Goal: Information Seeking & Learning: Find specific fact

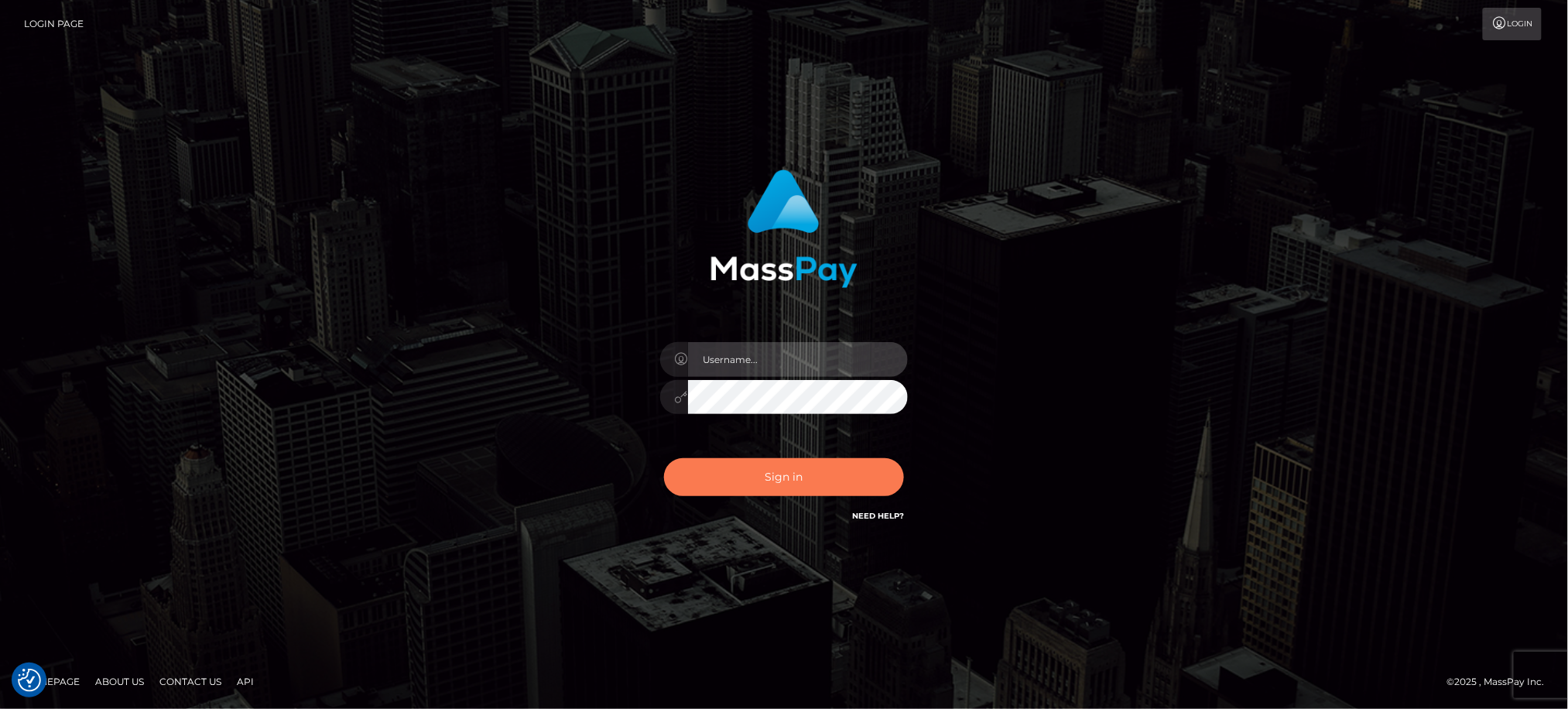
type input "Jiecel"
click at [863, 480] on button "Sign in" at bounding box center [784, 477] width 240 height 38
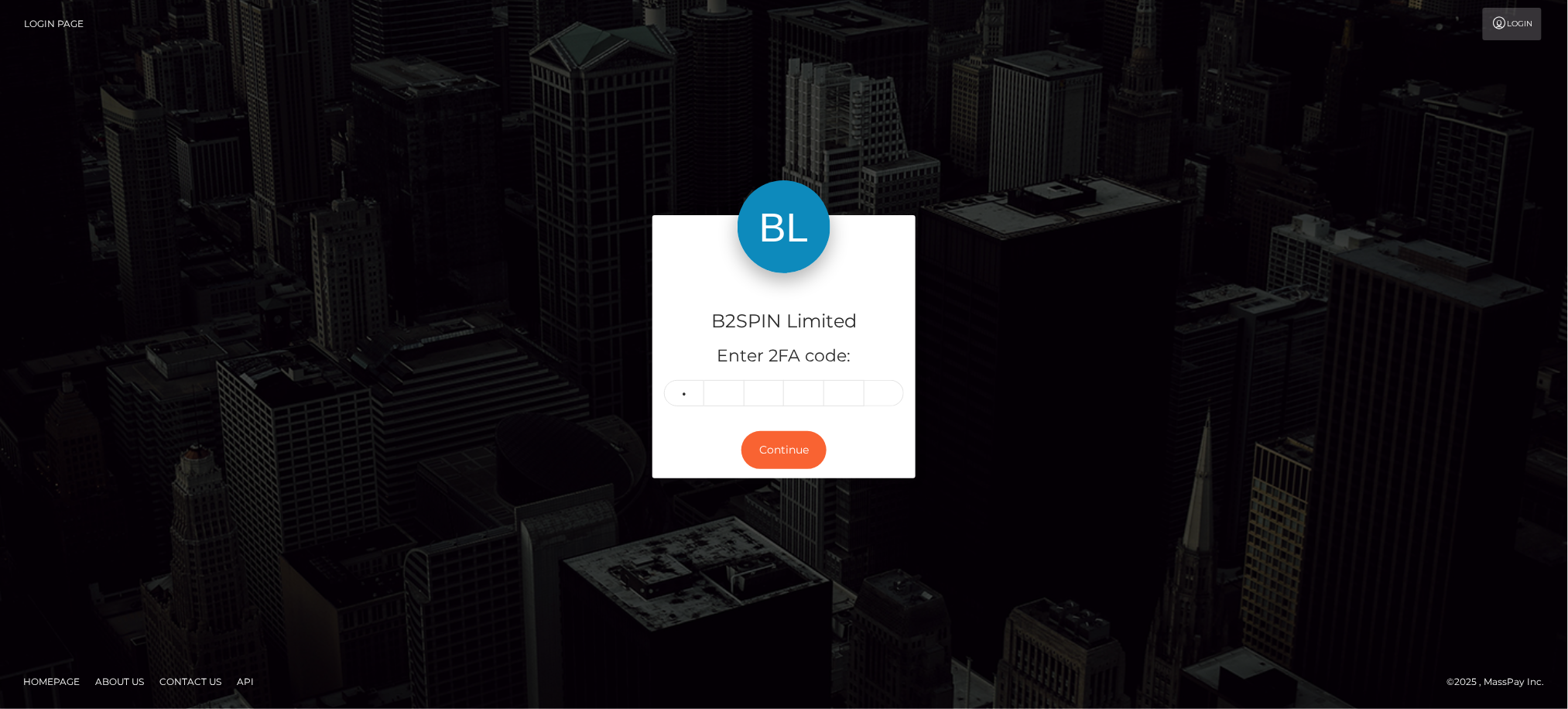
type input "1"
type input "0"
type input "6"
type input "7"
type input "6"
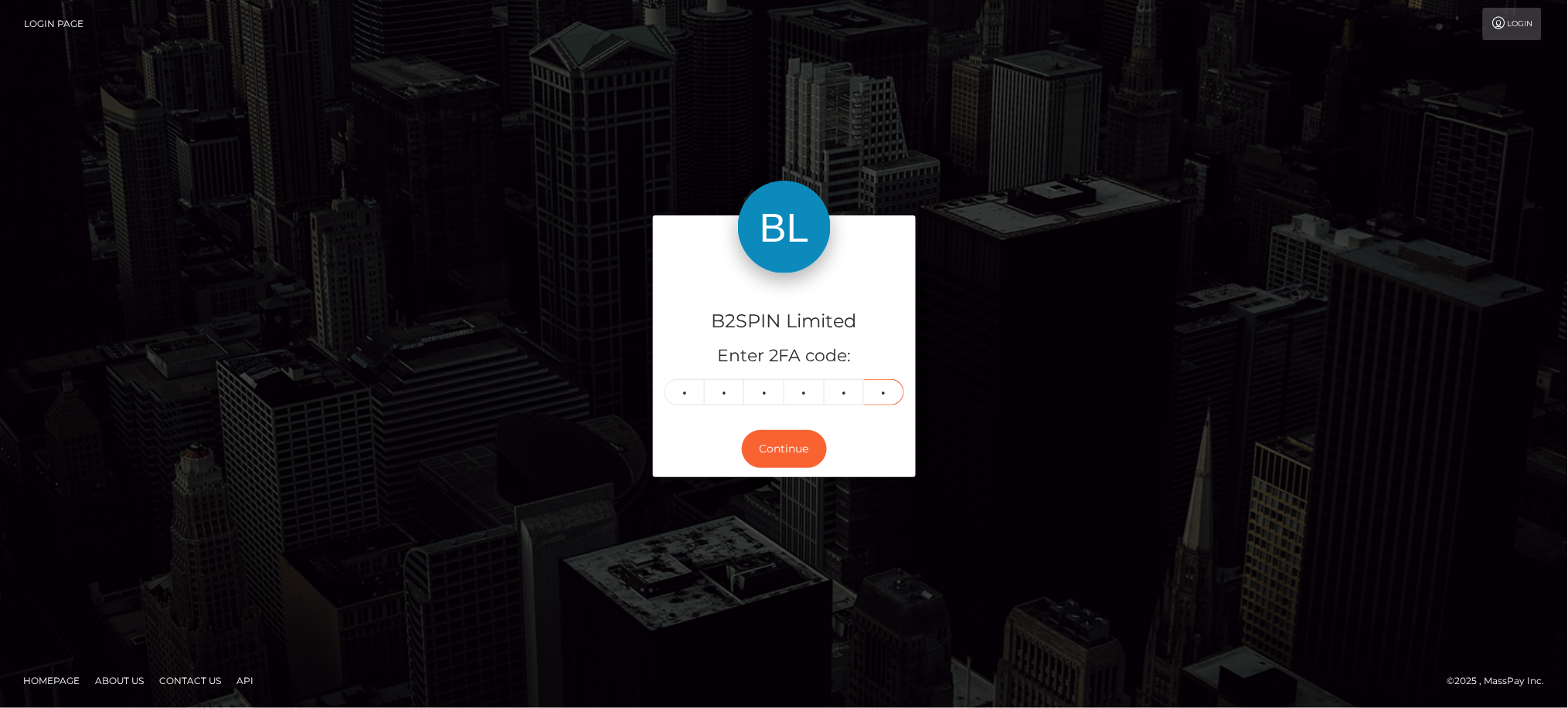
type input "3"
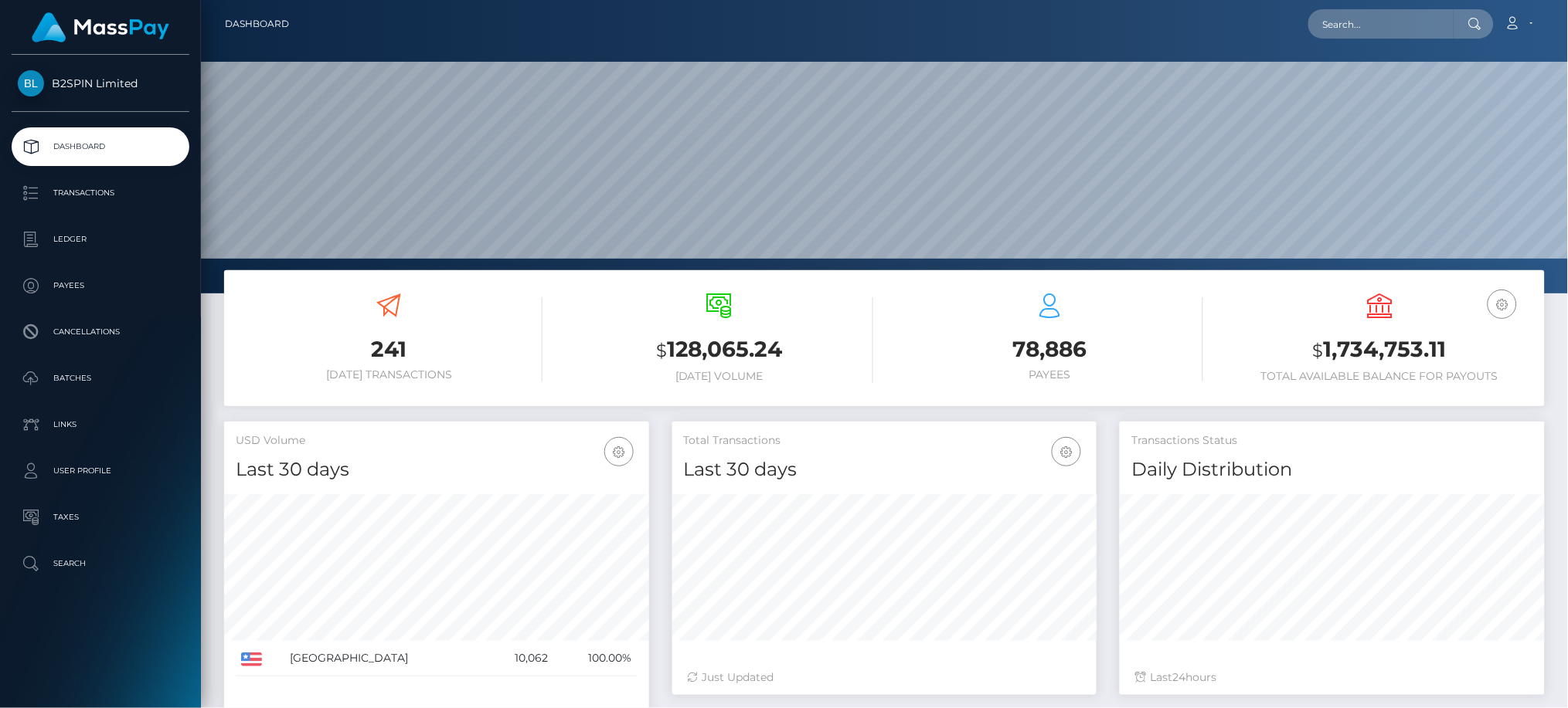
scroll to position [274, 424]
click at [1368, 29] on input "text" at bounding box center [1380, 24] width 145 height 29
paste input "96839fb6-a9f2-4feb-9620-b94919f685cf"
click at [1417, 20] on input "96839fb6-a9f2-4feb-9620-b94919f685cf" at bounding box center [1380, 24] width 145 height 29
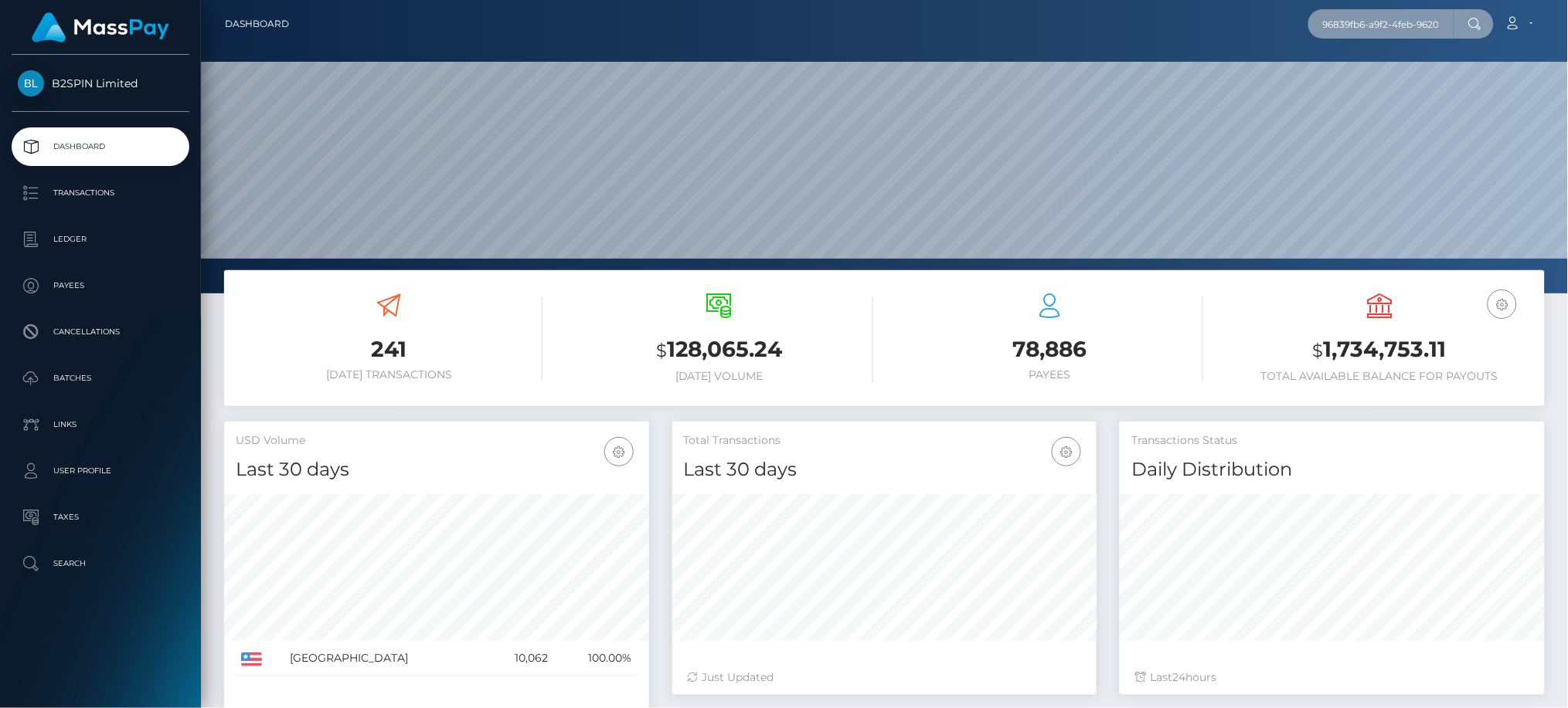
click at [1417, 20] on input "96839fb6-a9f2-4feb-9620-b94919f685cf" at bounding box center [1380, 24] width 145 height 29
paste input "3395940"
drag, startPoint x: 1392, startPoint y: 14, endPoint x: 1234, endPoint y: 14, distance: 158.0
click at [1234, 14] on div "3395940 Loading... Loading... Account Edit Profile Logout" at bounding box center [922, 24] width 1242 height 32
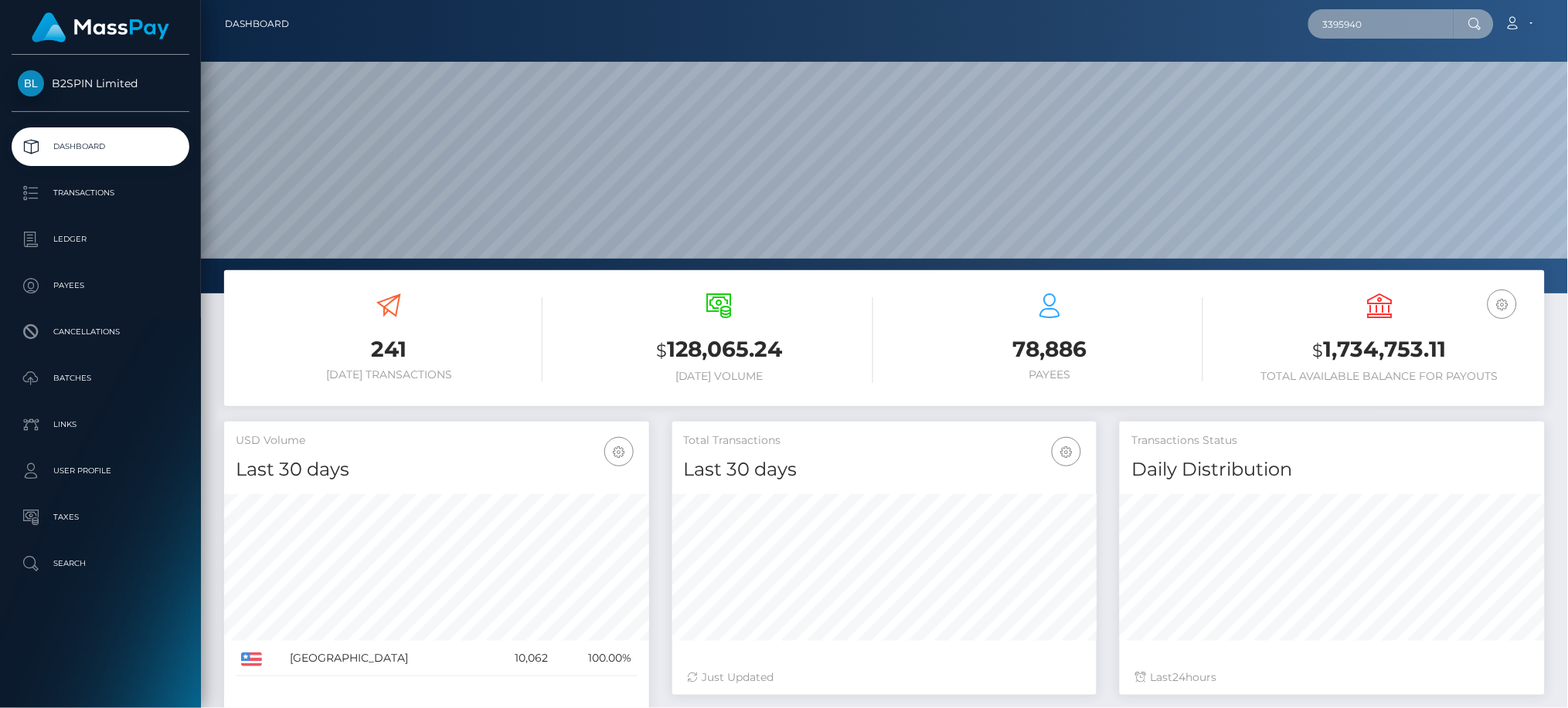
paste input "1353686498"
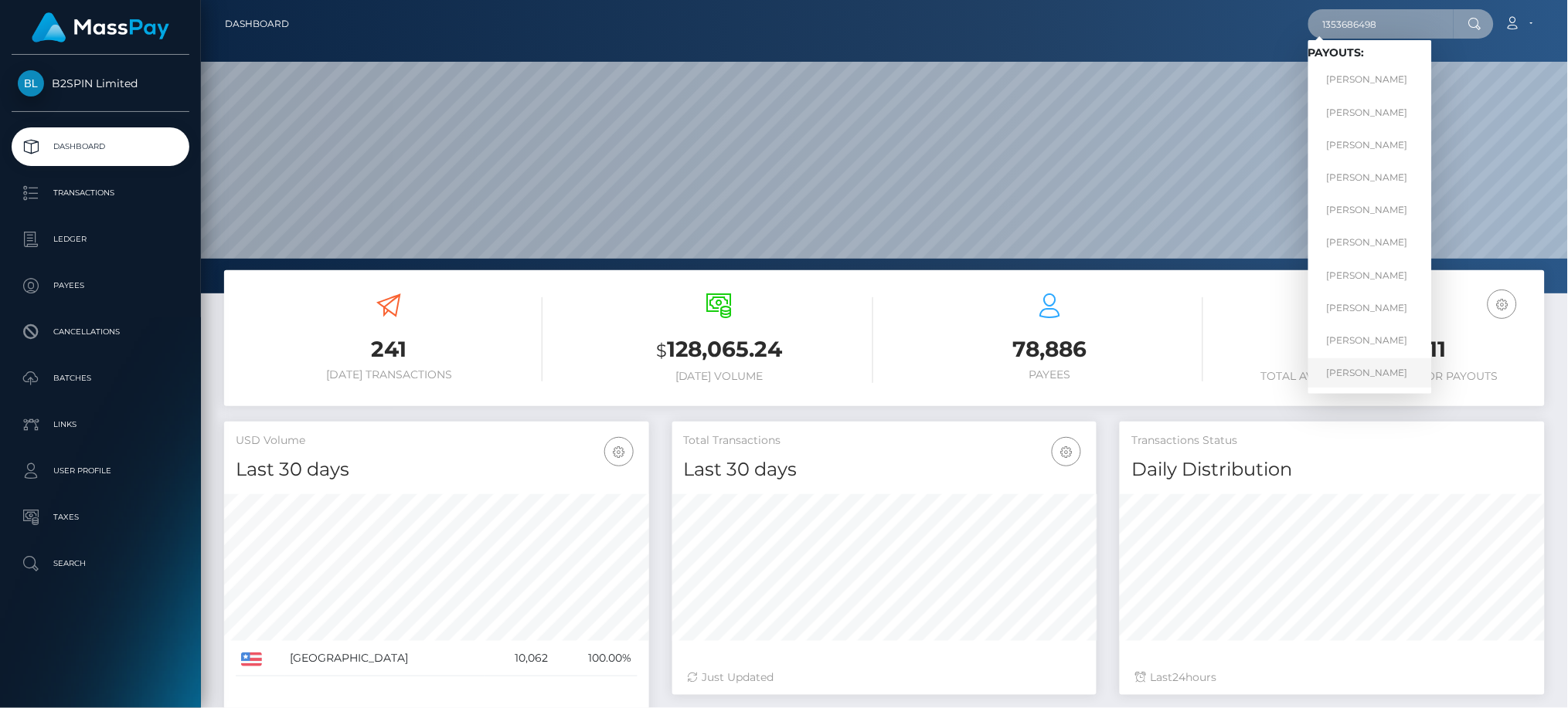
type input "1353686498"
drag, startPoint x: 1383, startPoint y: 377, endPoint x: 1398, endPoint y: 375, distance: 15.1
click at [1383, 377] on link "KRISTOPHER JOSEPH MURRAY" at bounding box center [1370, 373] width 124 height 29
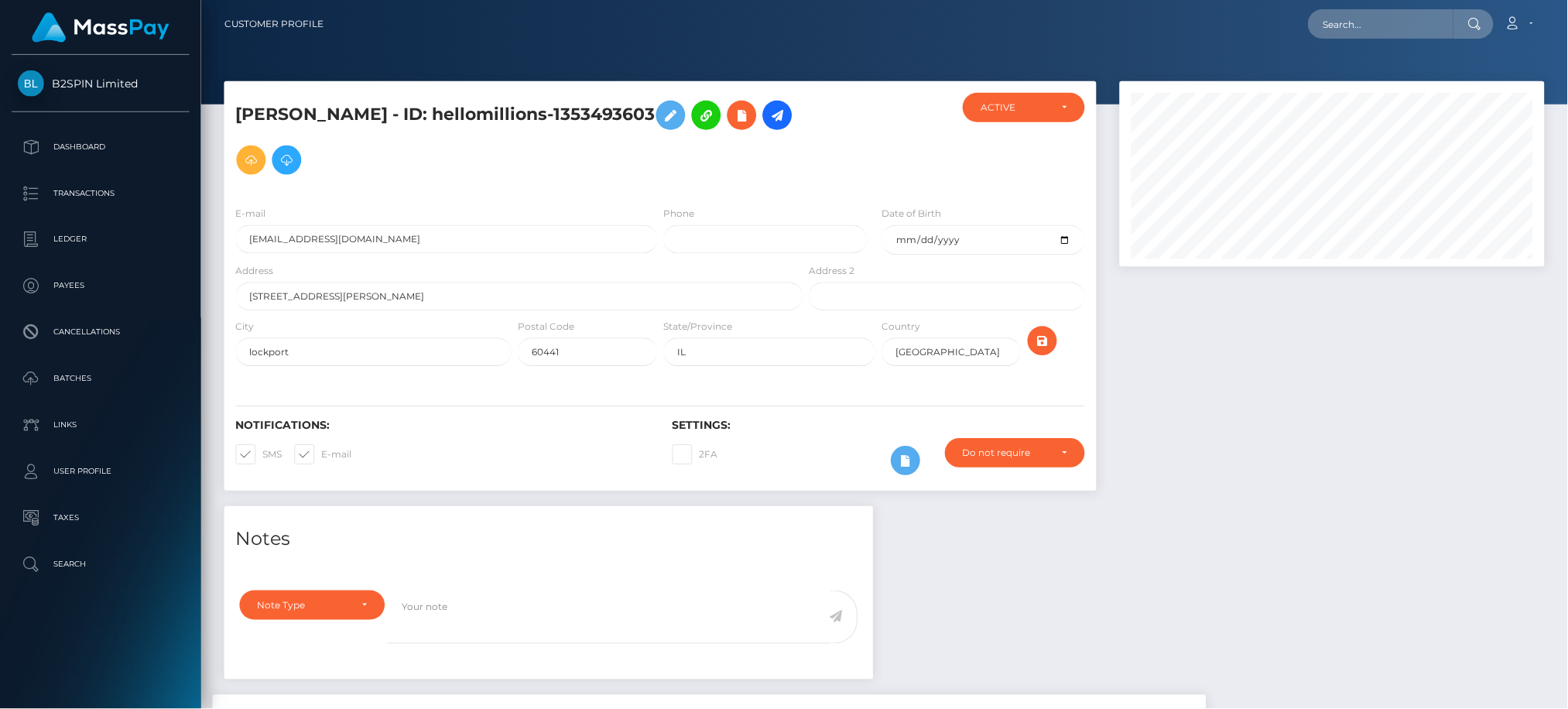
scroll to position [276, 0]
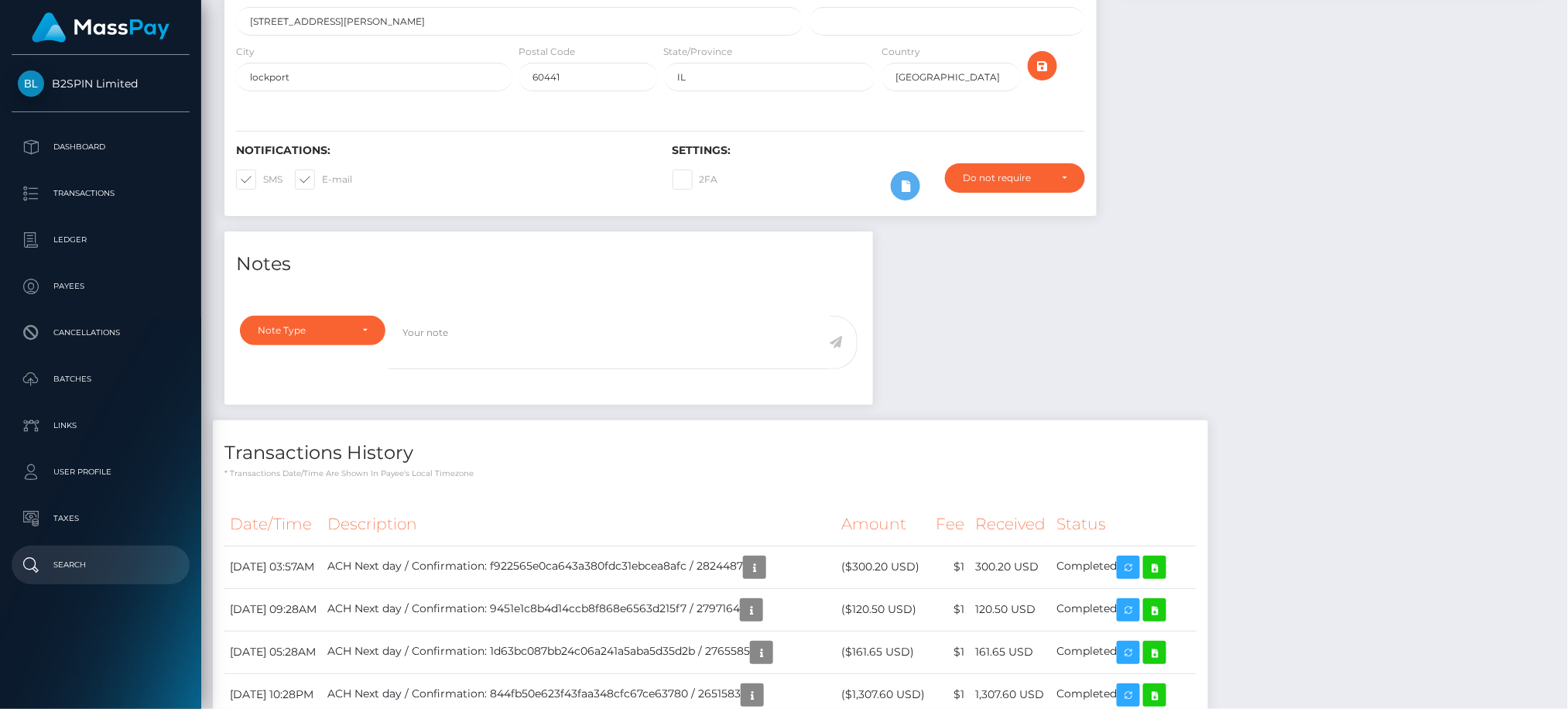
click at [156, 559] on p "Search" at bounding box center [100, 565] width 166 height 23
